Goal: Task Accomplishment & Management: Manage account settings

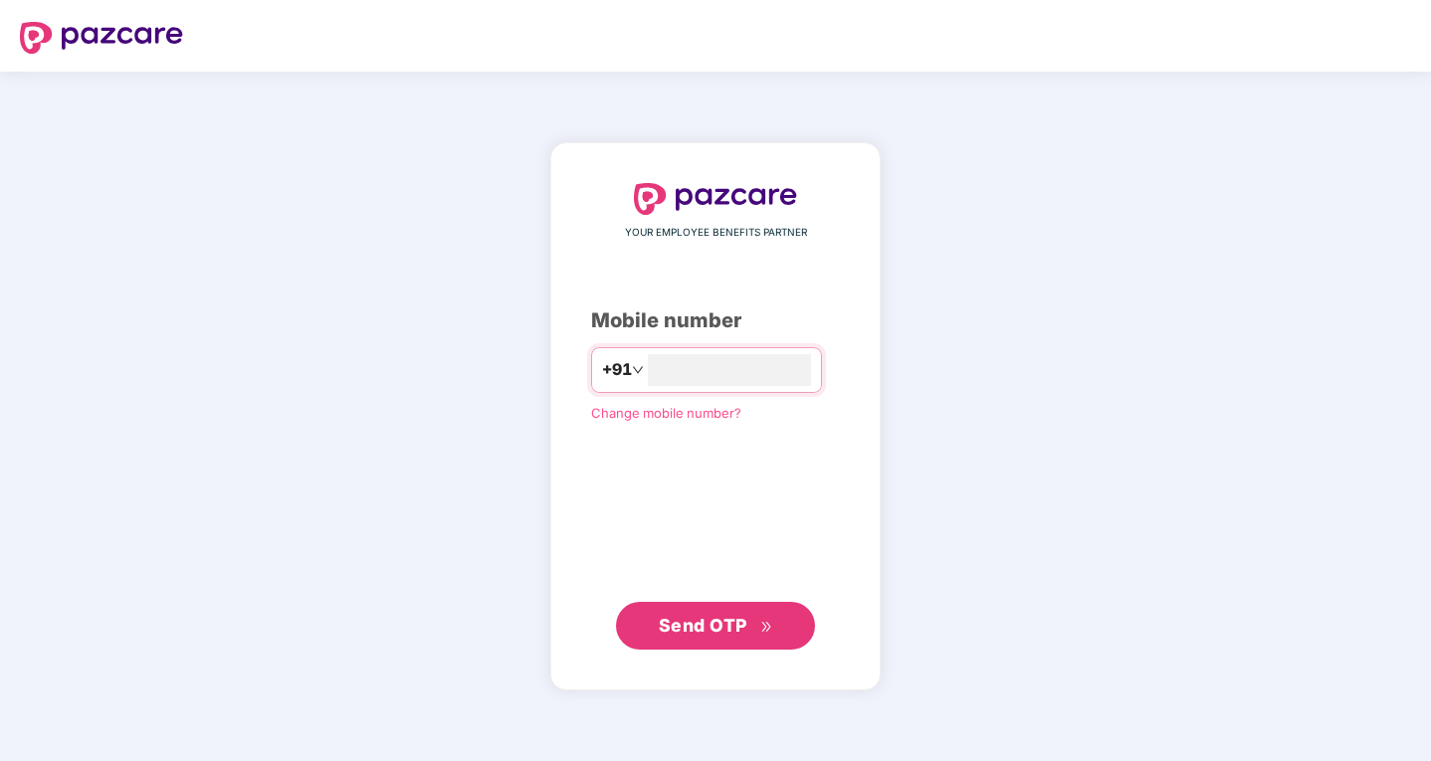
type input "**********"
click at [716, 637] on span "Send OTP" at bounding box center [716, 626] width 114 height 28
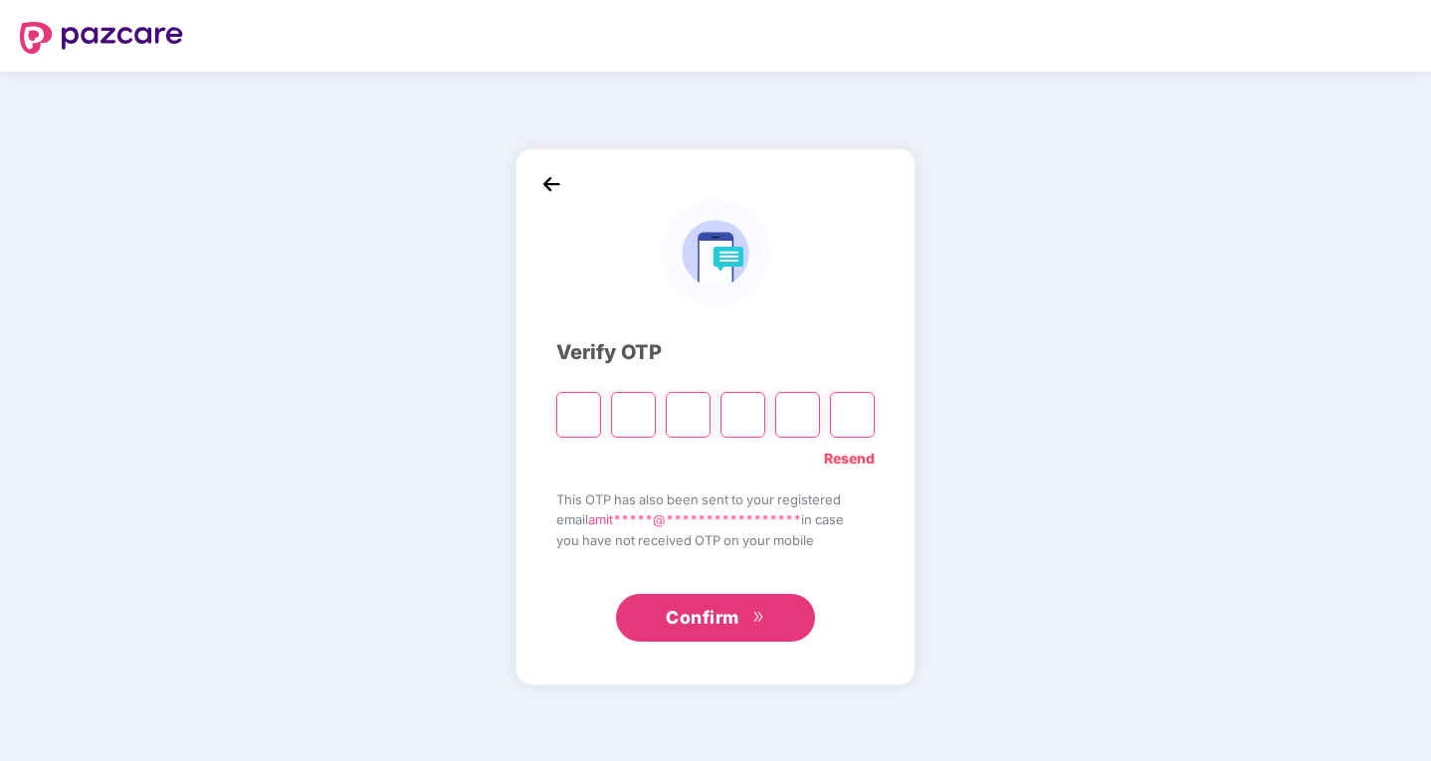
click at [586, 410] on input "Please enter verification code. Digit 1" at bounding box center [578, 415] width 45 height 46
type input "*"
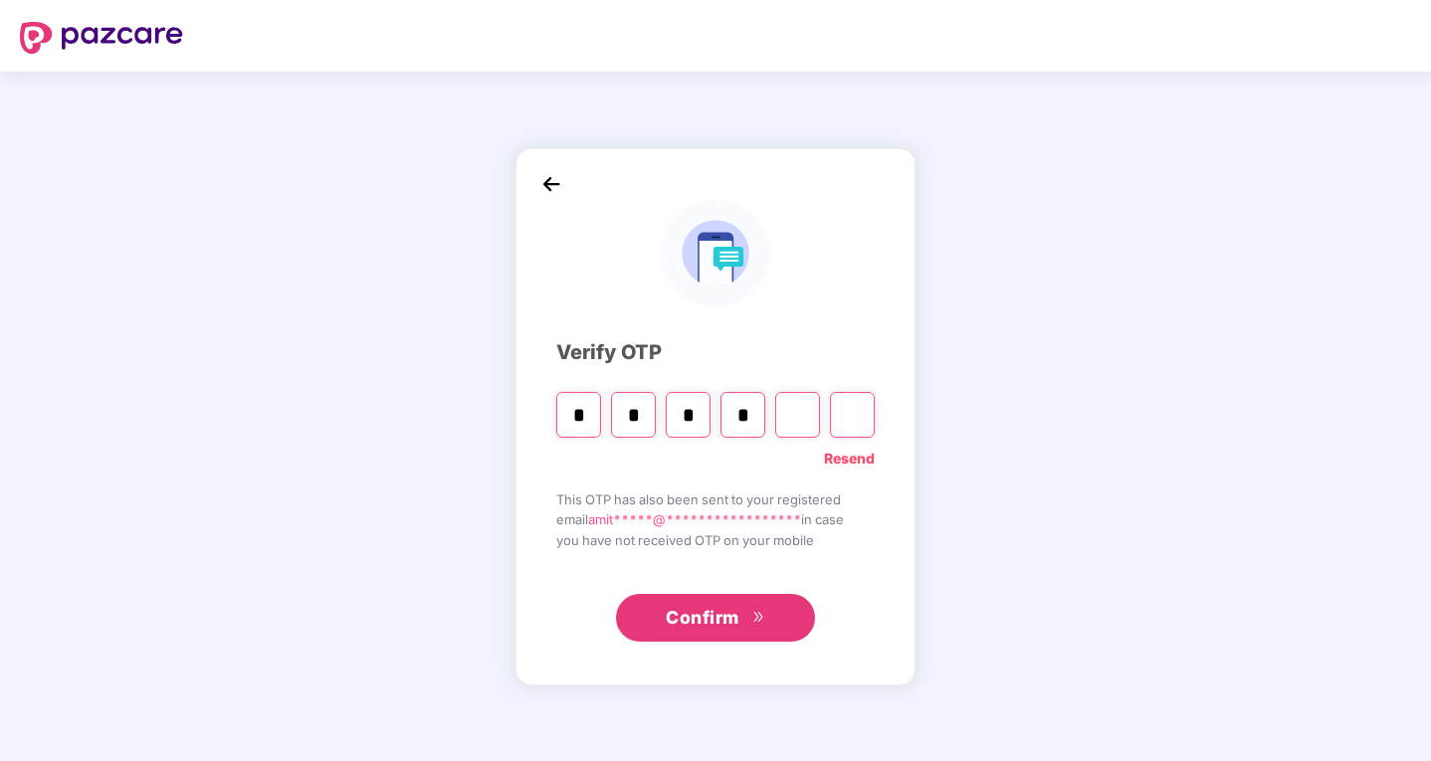
type input "*"
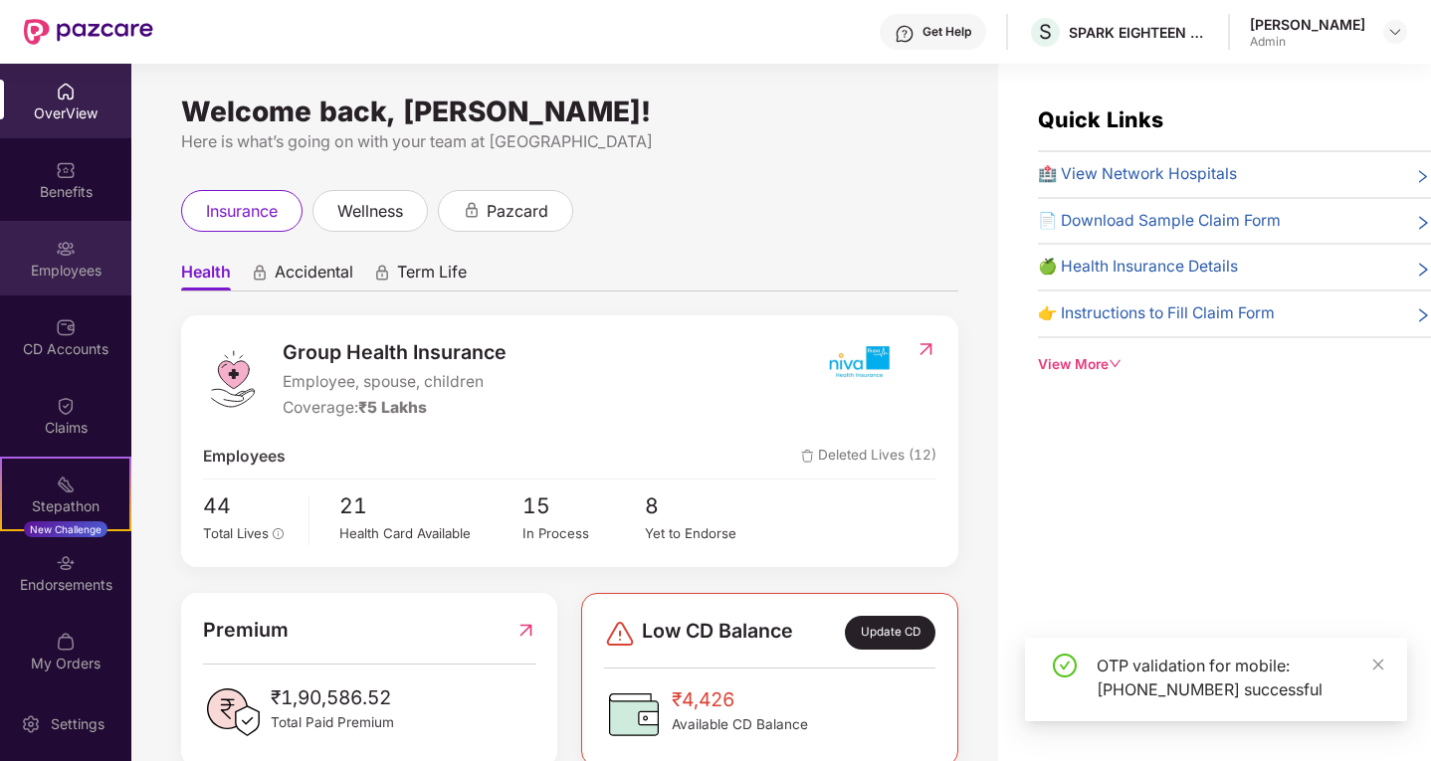
click at [50, 251] on div "Employees" at bounding box center [65, 258] width 131 height 75
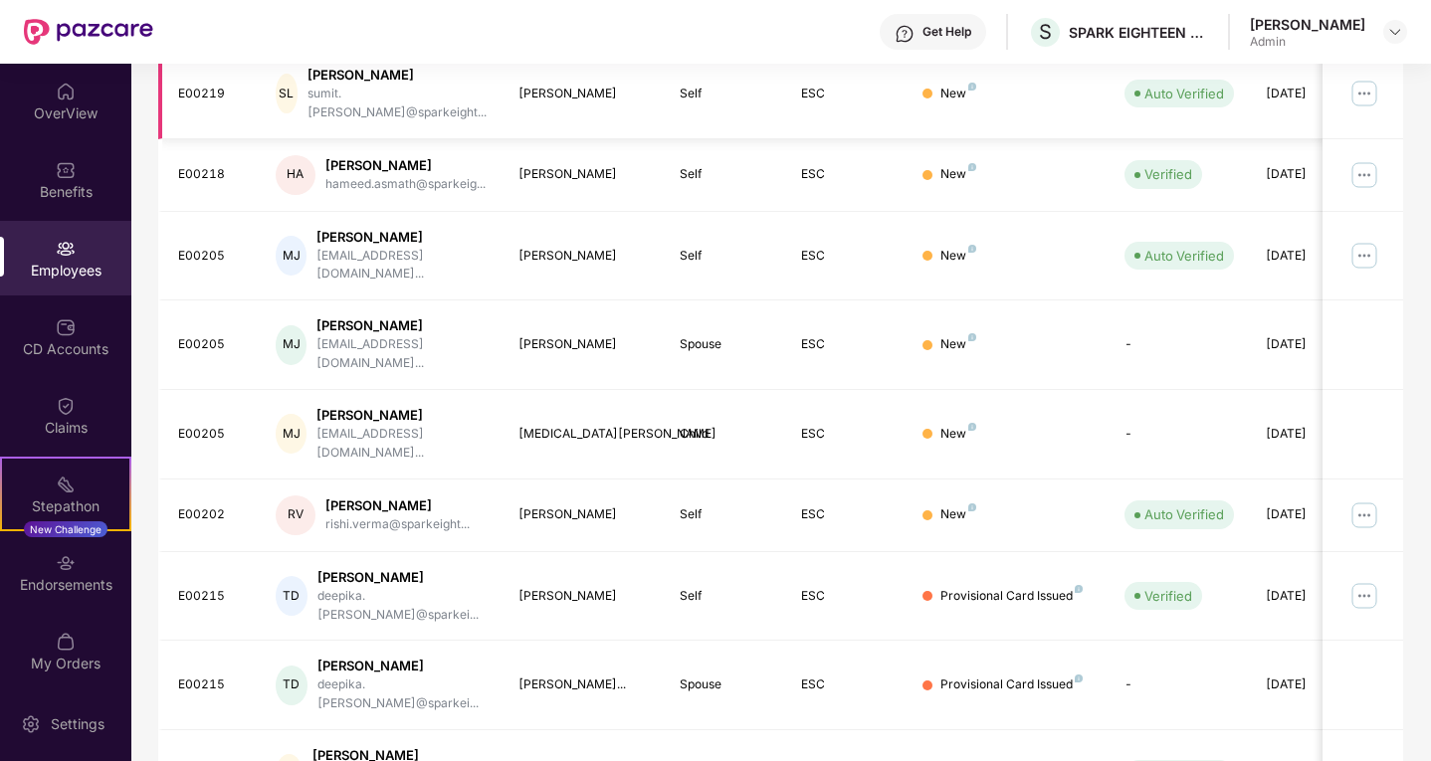
scroll to position [462, 0]
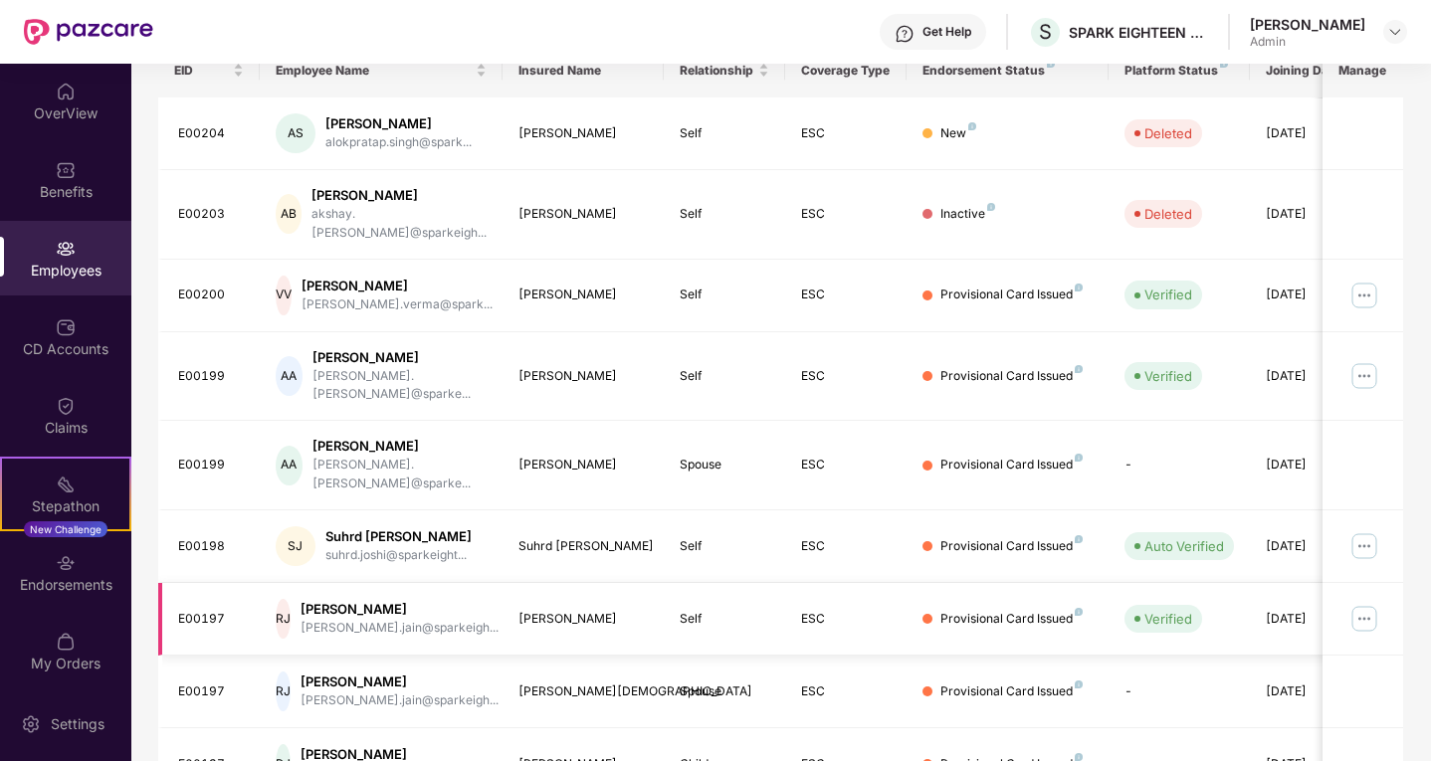
scroll to position [0, 0]
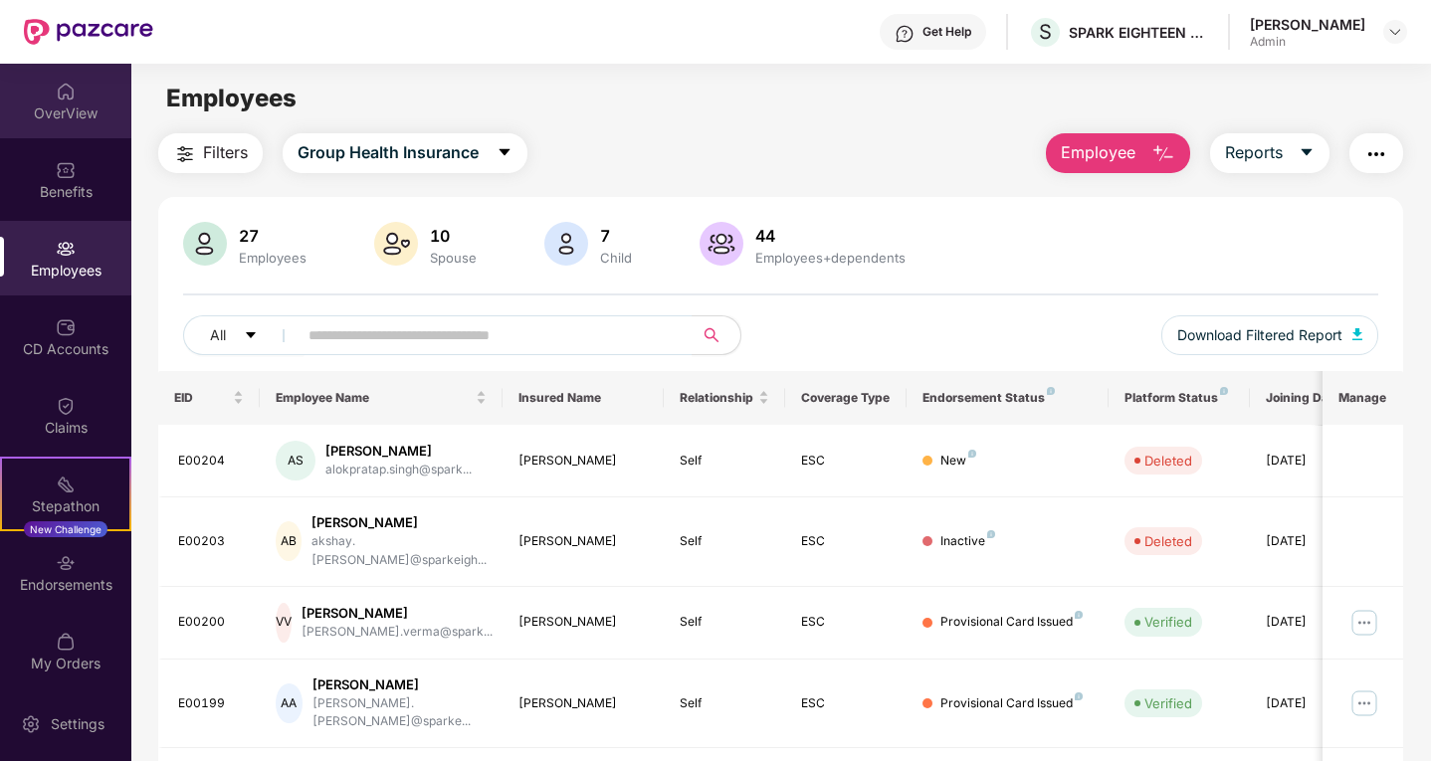
click at [50, 92] on div "OverView" at bounding box center [65, 101] width 131 height 75
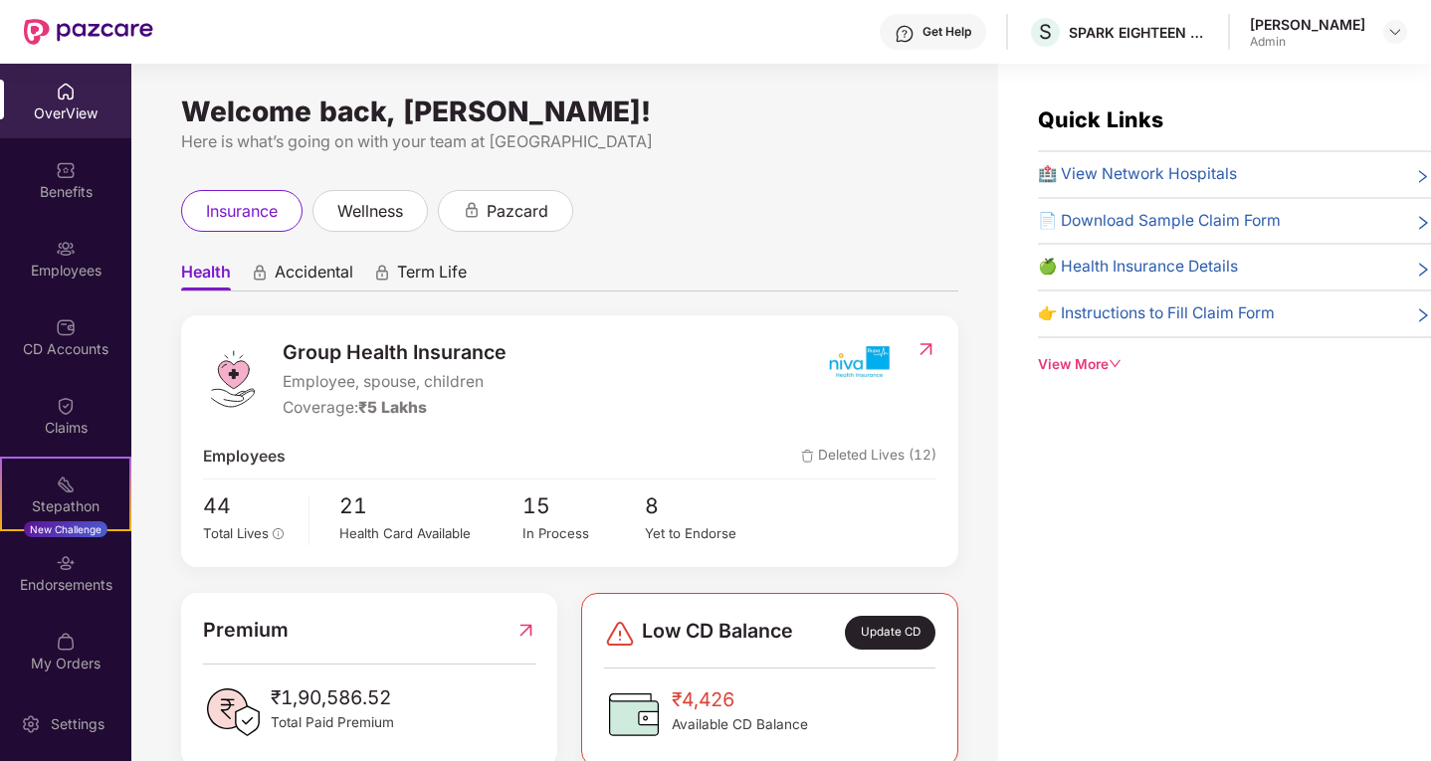
scroll to position [41, 0]
